Goal: Task Accomplishment & Management: Complete application form

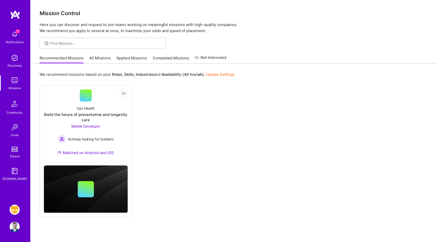
click at [13, 212] on img at bounding box center [15, 209] width 10 height 10
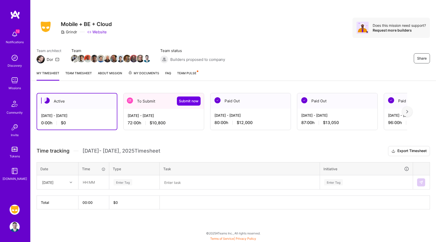
click at [153, 113] on div "[DATE] - [DATE]" at bounding box center [164, 115] width 72 height 5
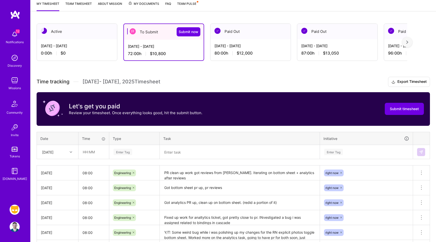
scroll to position [97, 0]
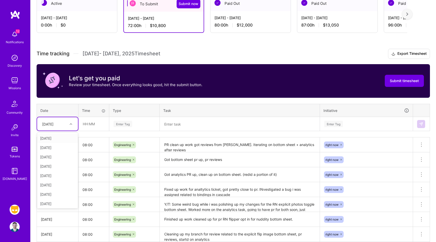
click at [68, 124] on div at bounding box center [72, 124] width 8 height 7
click at [67, 122] on div "[DATE]" at bounding box center [54, 124] width 28 height 8
type input "mo"
click at [57, 147] on div "[DATE]" at bounding box center [57, 147] width 41 height 9
click at [96, 119] on input "text" at bounding box center [94, 123] width 30 height 13
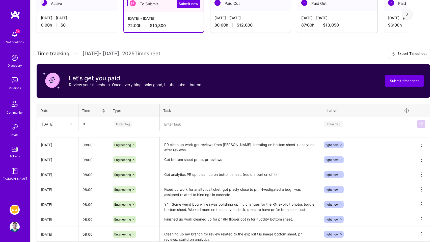
type input "08:00"
type input "engi"
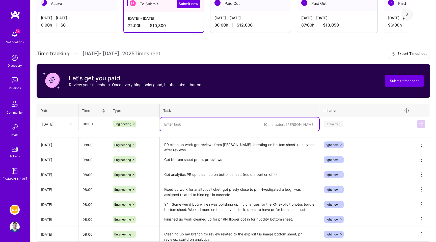
type textarea "r"
type textarea "M"
type textarea "P"
type textarea "Cleaned up"
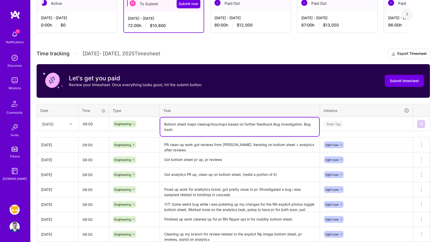
type textarea "Bottom sheet major cleanup/touchups based on further feedback.Bug investigation…"
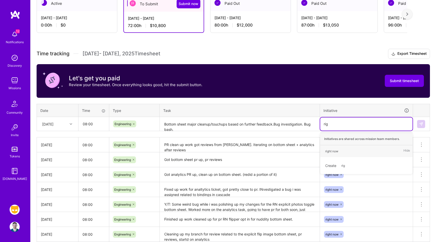
type input "righ"
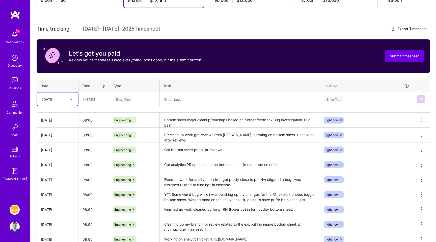
scroll to position [122, 0]
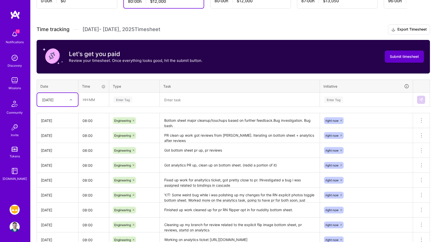
click at [394, 59] on button "Submit timesheet" at bounding box center [404, 56] width 39 height 12
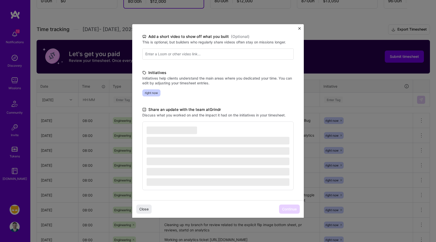
scroll to position [126, 0]
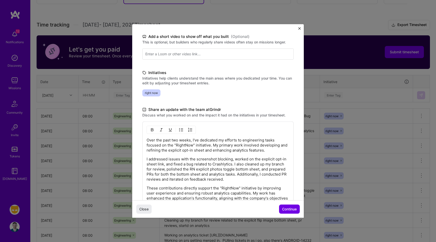
click at [287, 209] on span "Continue" at bounding box center [289, 208] width 15 height 5
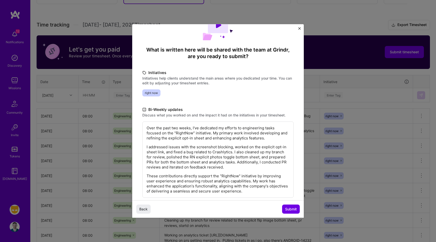
click at [287, 209] on span "Submit" at bounding box center [291, 208] width 12 height 5
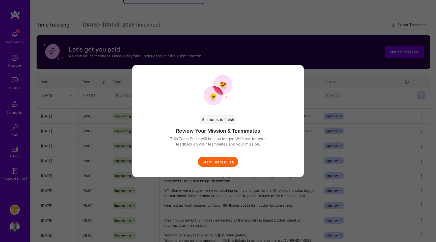
click at [223, 164] on button "Start Team Pulse" at bounding box center [218, 162] width 40 height 10
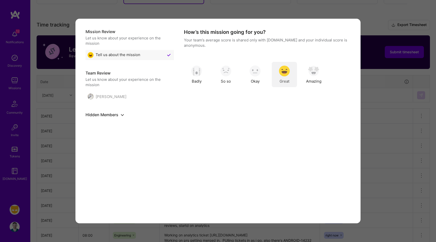
click at [281, 80] on span "Great" at bounding box center [284, 80] width 10 height 5
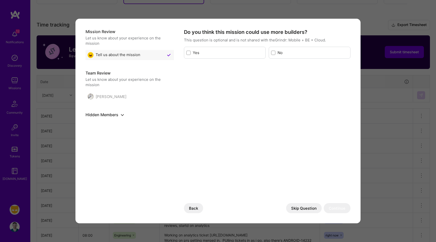
click at [279, 52] on label "No" at bounding box center [312, 52] width 71 height 5
click at [275, 52] on input "modal" at bounding box center [274, 53] width 4 height 4
checkbox input "true"
click at [336, 206] on button "Continue" at bounding box center [337, 208] width 27 height 10
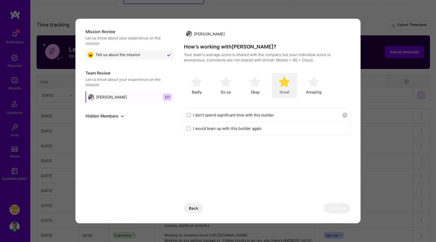
click at [278, 87] on div "Great" at bounding box center [284, 85] width 25 height 25
click at [339, 211] on button "Continue" at bounding box center [337, 208] width 27 height 10
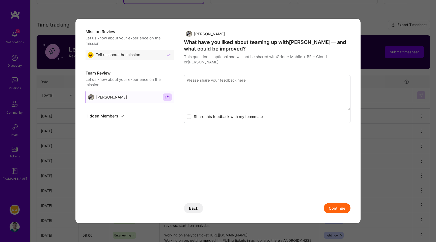
click at [341, 209] on button "Continue" at bounding box center [337, 208] width 27 height 10
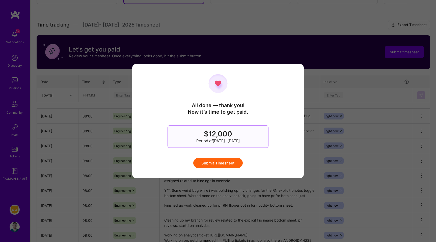
click at [225, 161] on button "Submit Timesheet" at bounding box center [217, 163] width 49 height 10
